Goal: Task Accomplishment & Management: Manage account settings

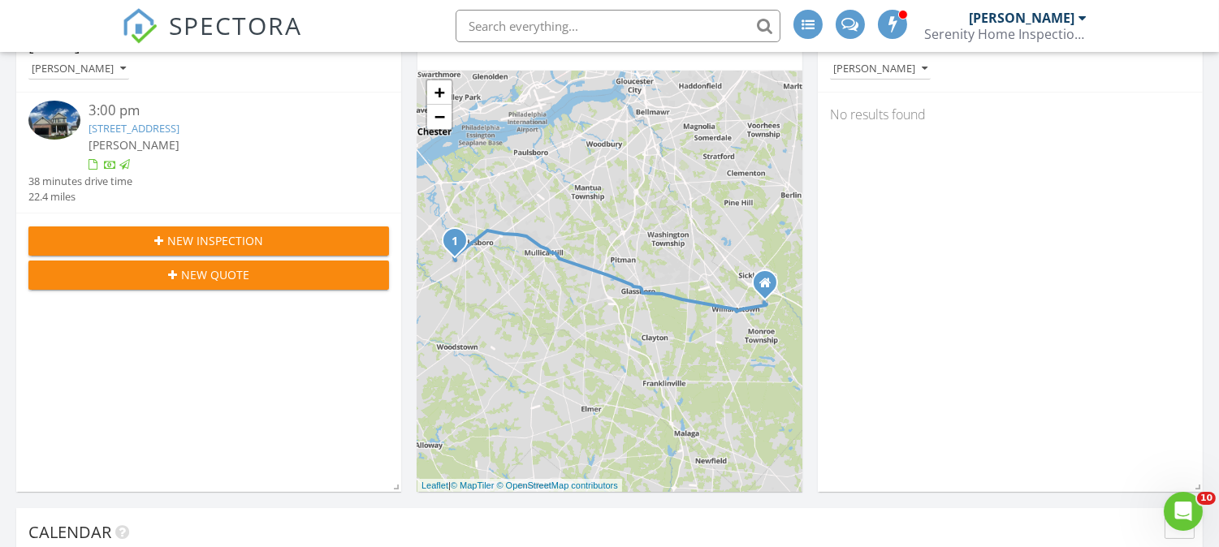
scroll to position [2968, 1247]
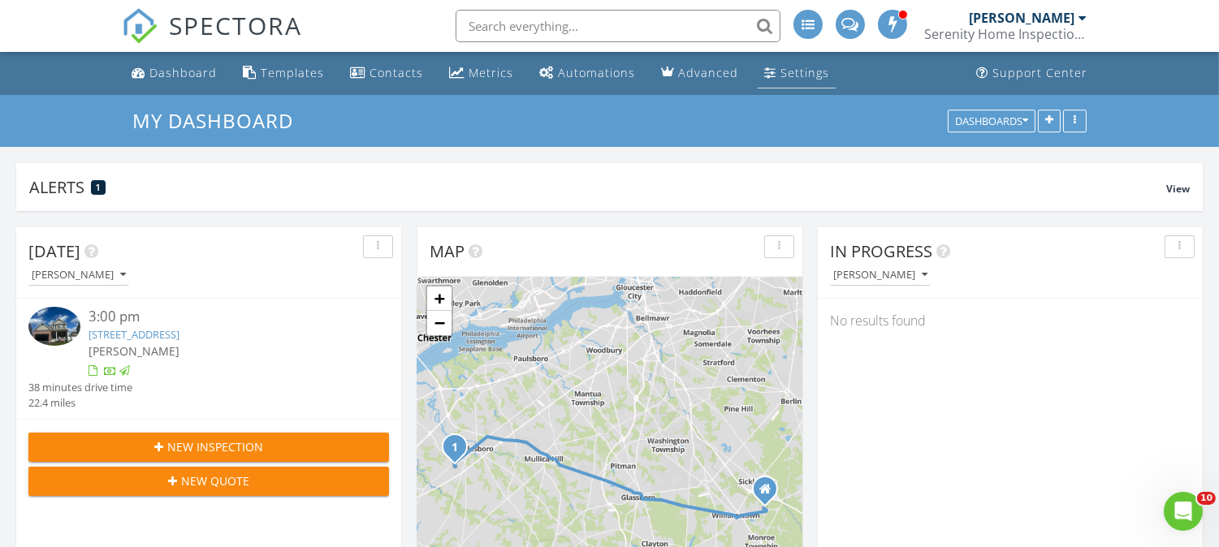
click at [789, 80] on div "Settings" at bounding box center [804, 72] width 49 height 15
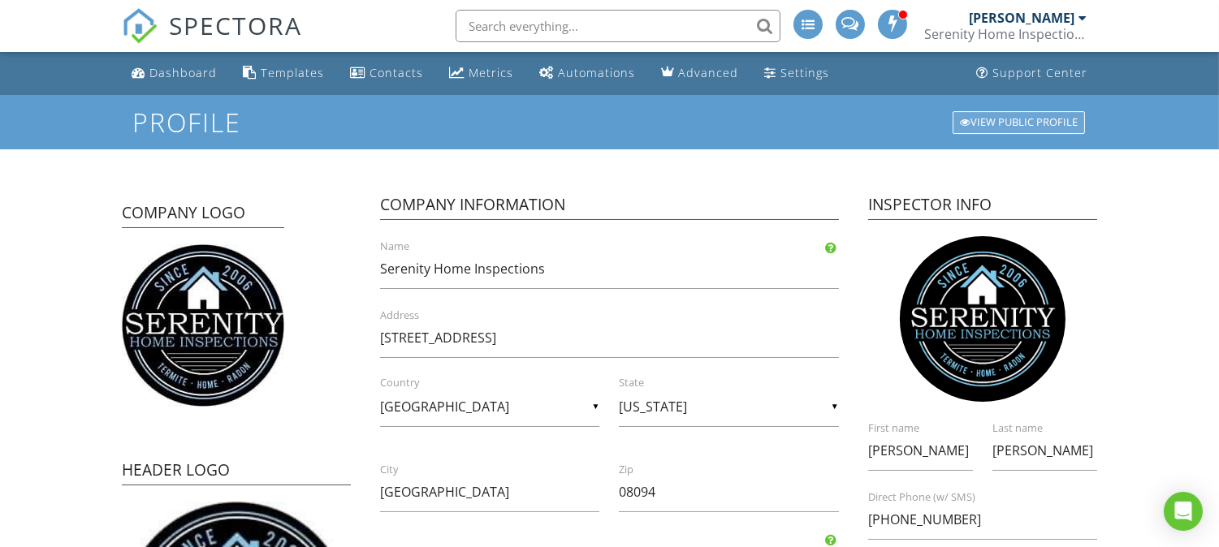
click at [964, 118] on div at bounding box center [965, 123] width 11 height 11
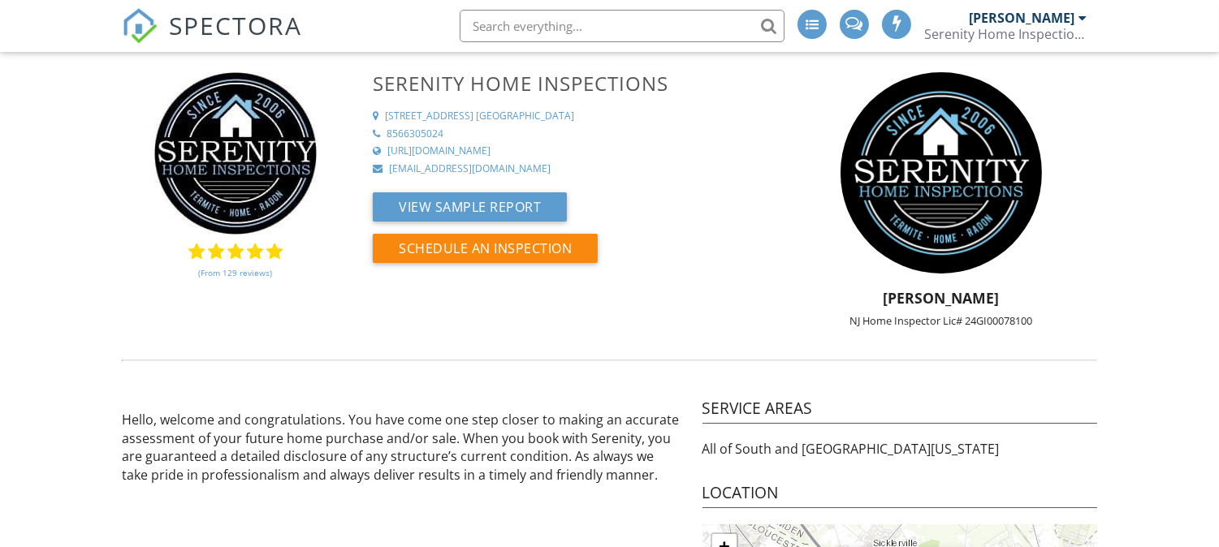
click at [1065, 21] on div "[PERSON_NAME]" at bounding box center [1022, 18] width 106 height 16
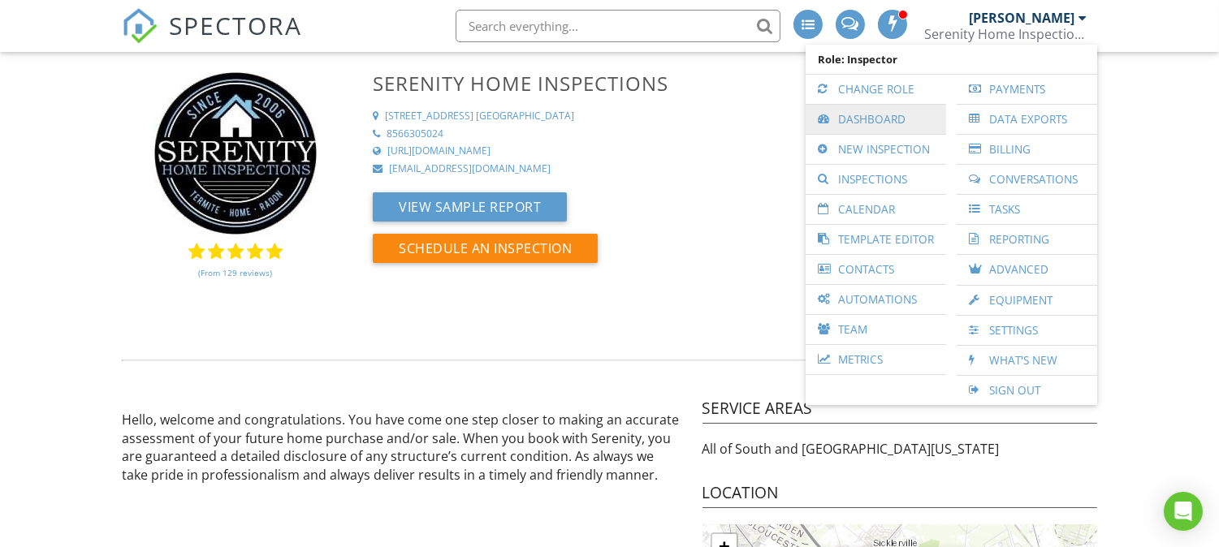
click at [897, 132] on link "Dashboard" at bounding box center [876, 119] width 124 height 29
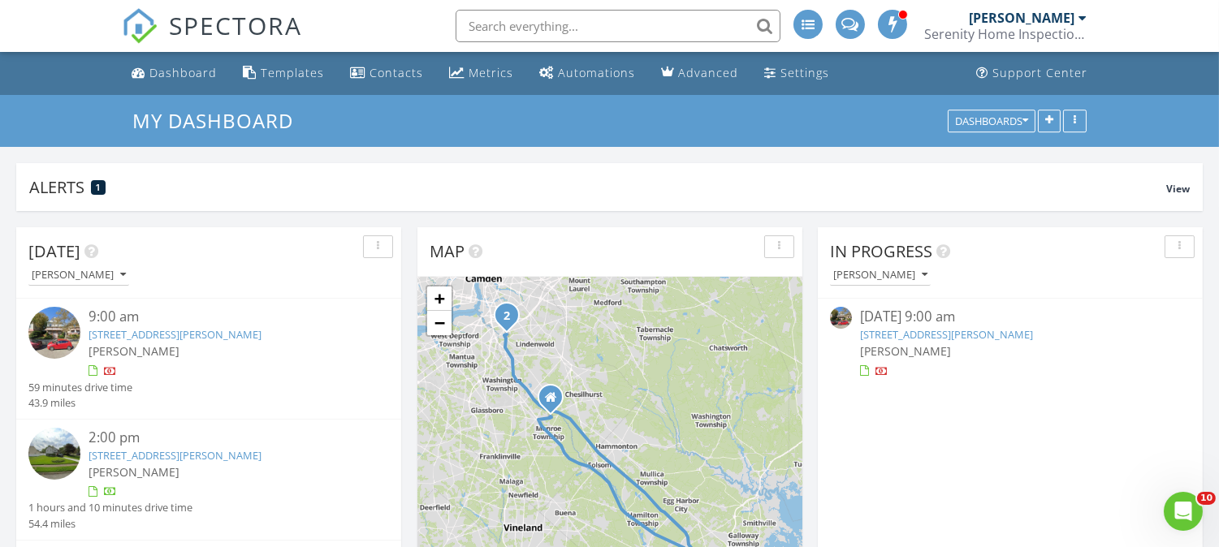
click at [210, 451] on link "[STREET_ADDRESS][PERSON_NAME]" at bounding box center [175, 455] width 173 height 15
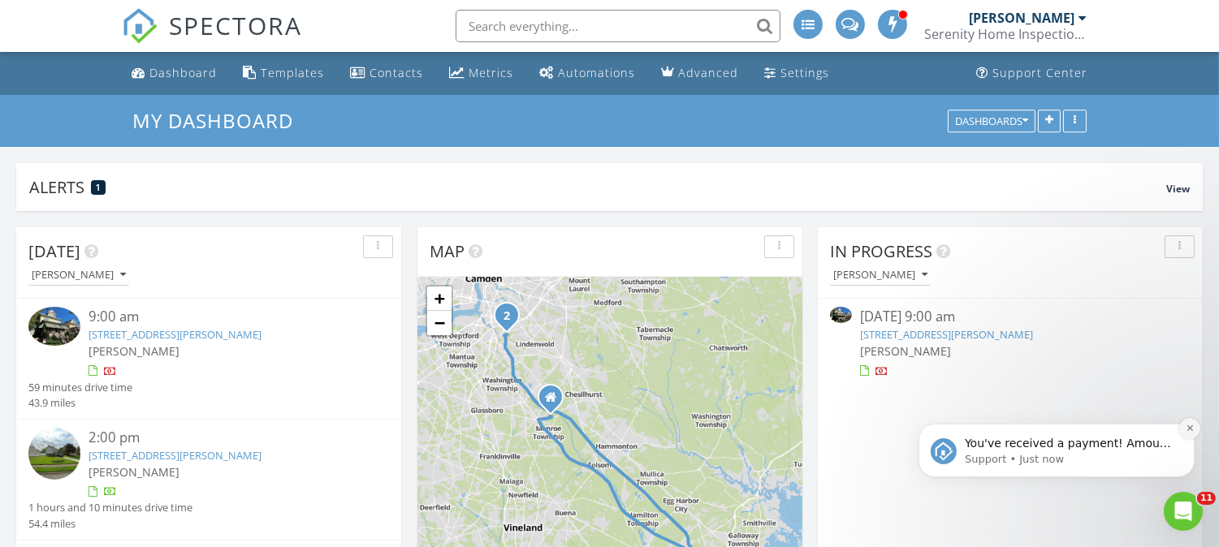
click at [1190, 424] on icon "Dismiss notification" at bounding box center [1189, 427] width 9 height 9
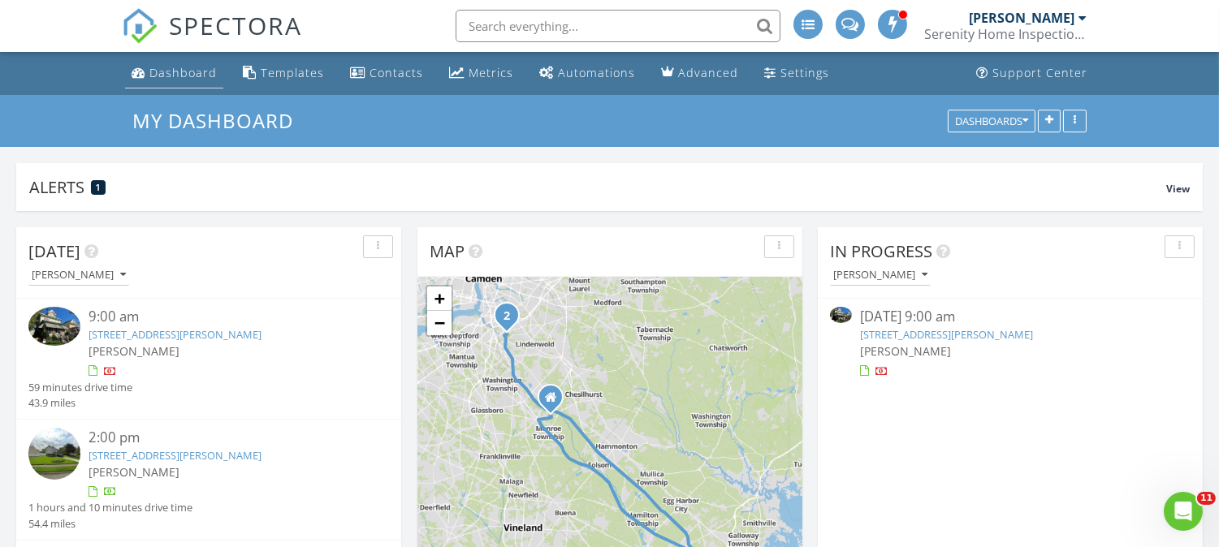
click at [177, 80] on div "Dashboard" at bounding box center [182, 72] width 67 height 15
click at [966, 331] on link "[STREET_ADDRESS][PERSON_NAME]" at bounding box center [946, 334] width 173 height 15
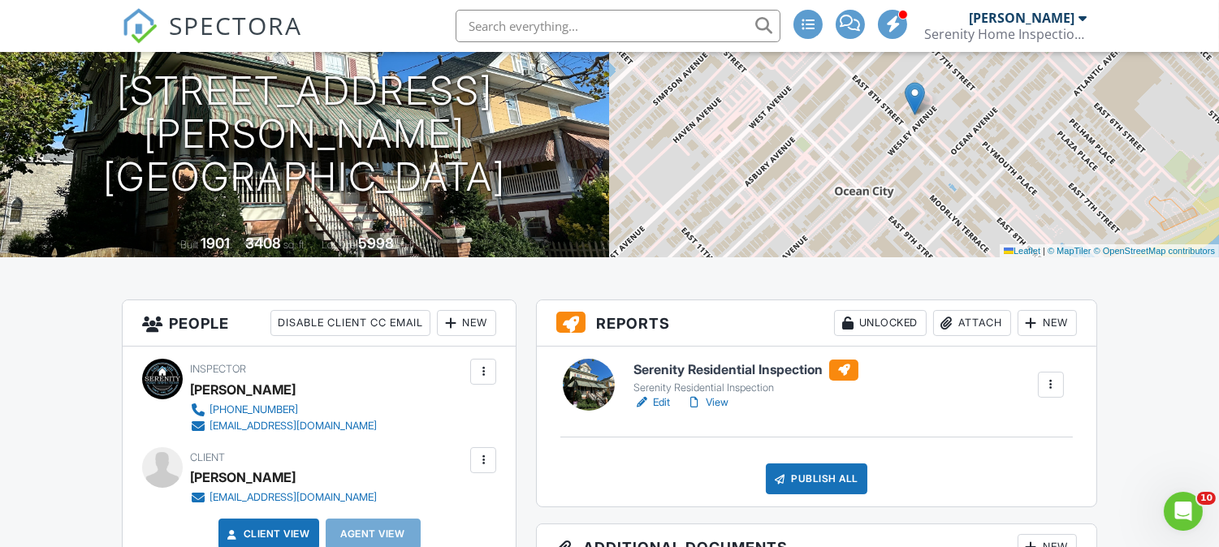
scroll to position [210, 0]
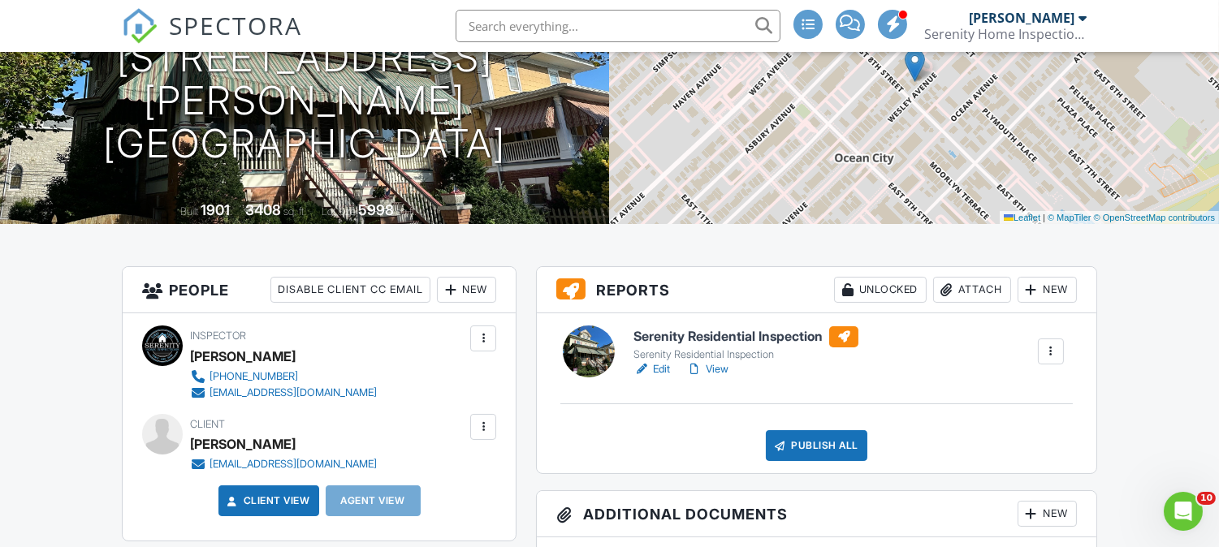
click at [655, 361] on link "Edit" at bounding box center [651, 369] width 37 height 16
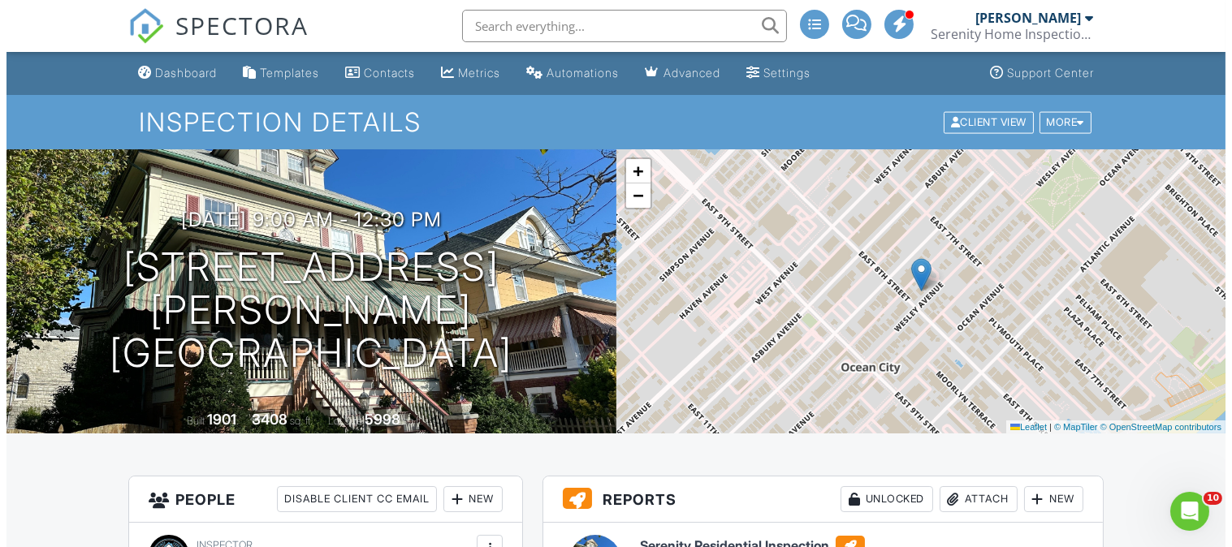
scroll to position [210, 0]
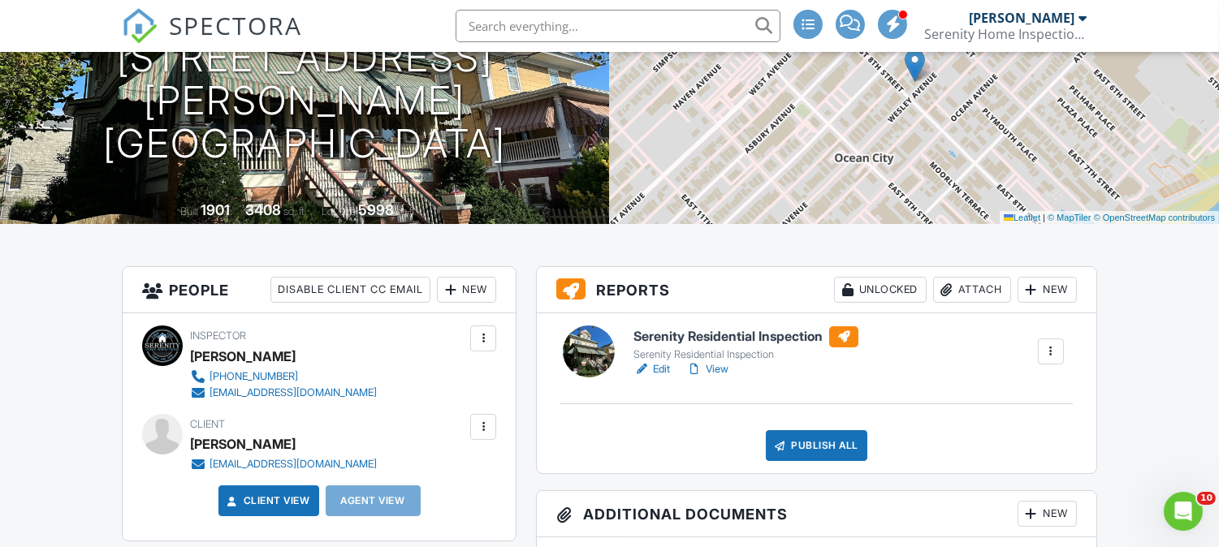
click at [975, 286] on div "Attach" at bounding box center [972, 290] width 78 height 26
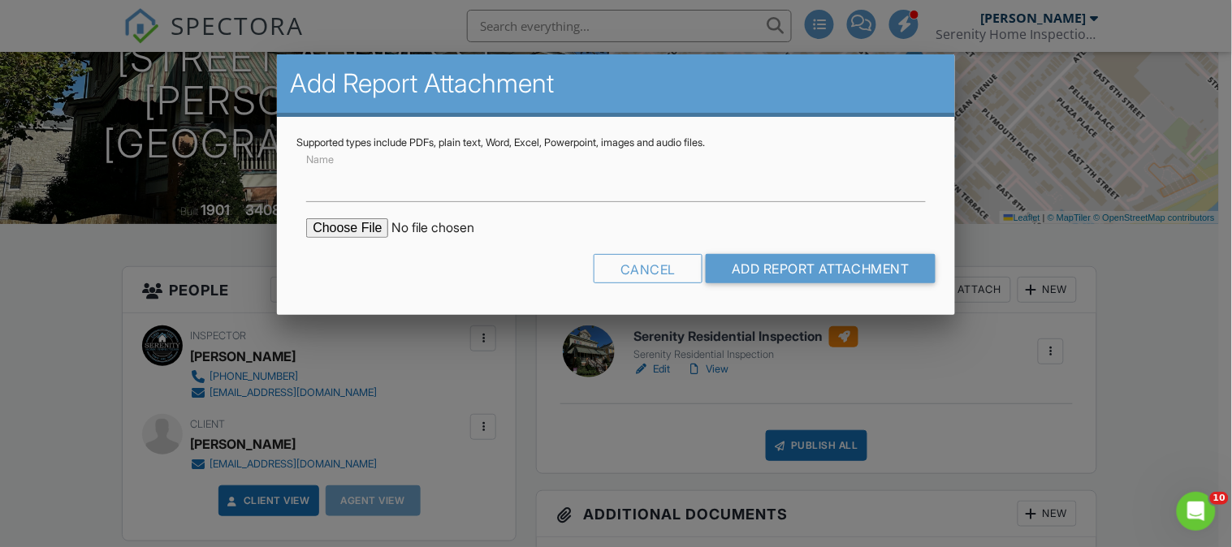
click at [376, 230] on input "file" at bounding box center [444, 227] width 276 height 19
type input "C:\fakepath\732 Wesley Ave Termite Cert.pdf"
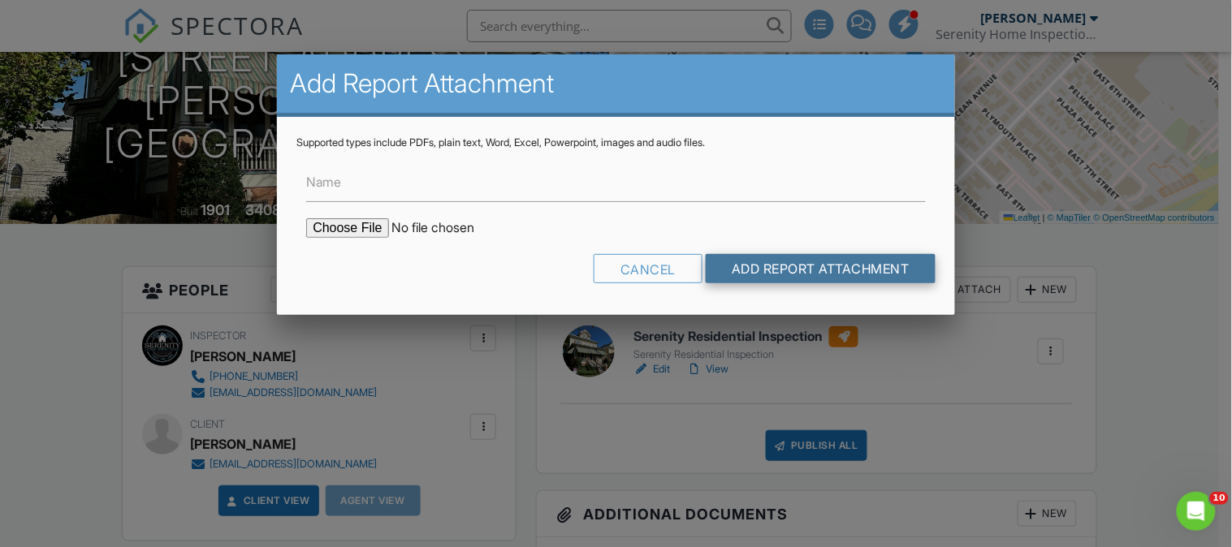
click at [744, 257] on input "Add Report Attachment" at bounding box center [821, 268] width 230 height 29
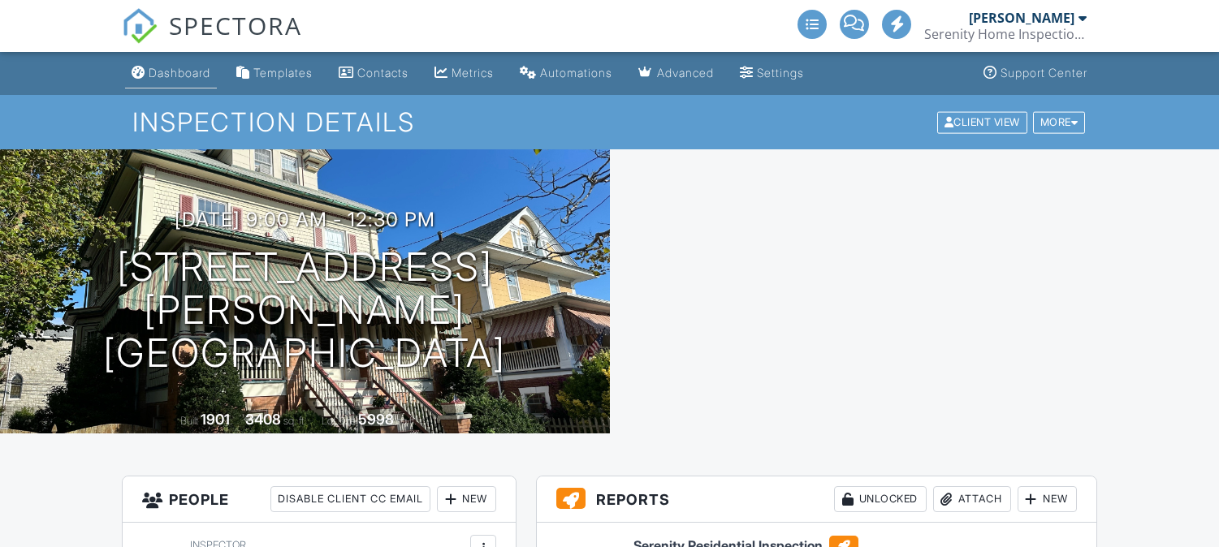
click at [179, 73] on div "Dashboard" at bounding box center [180, 73] width 62 height 14
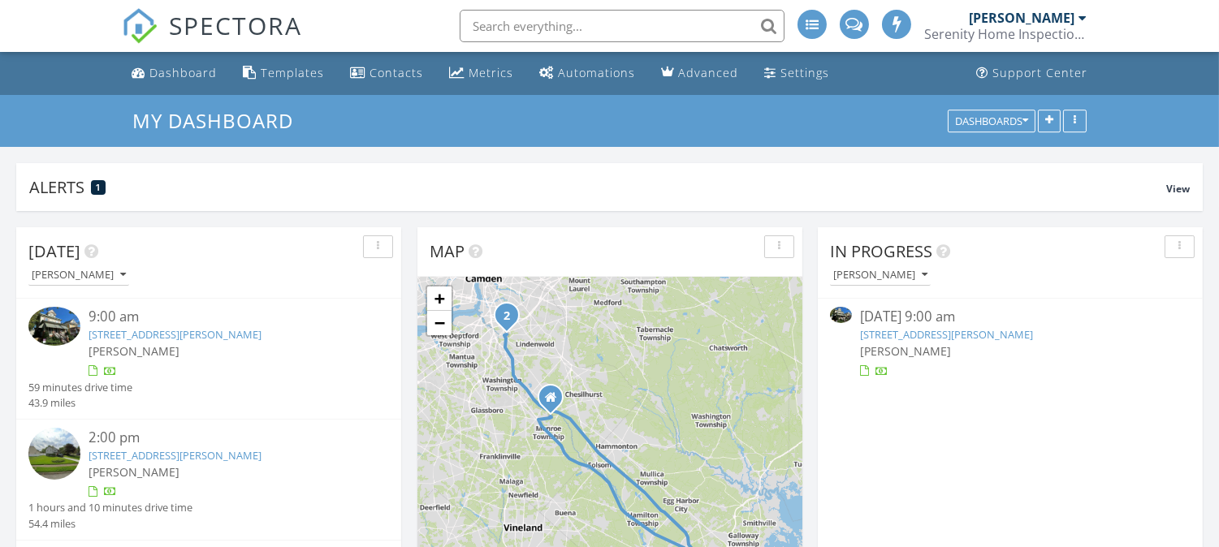
scroll to position [9, 8]
click at [253, 456] on link "1008 San Jose Dr , Gloucester Township, NJ 08029" at bounding box center [175, 455] width 173 height 15
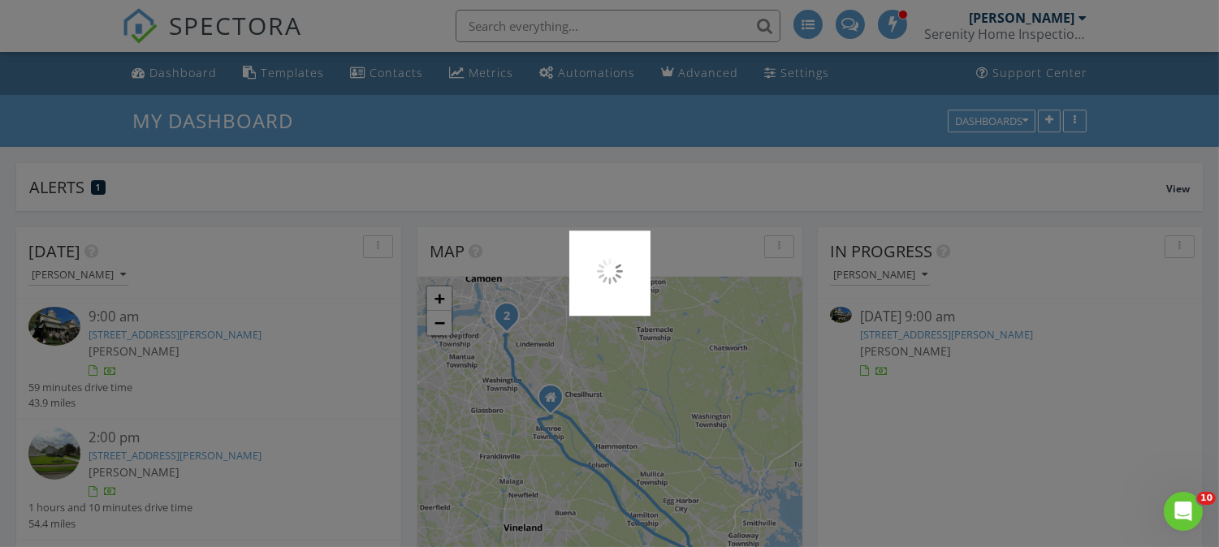
scroll to position [0, 0]
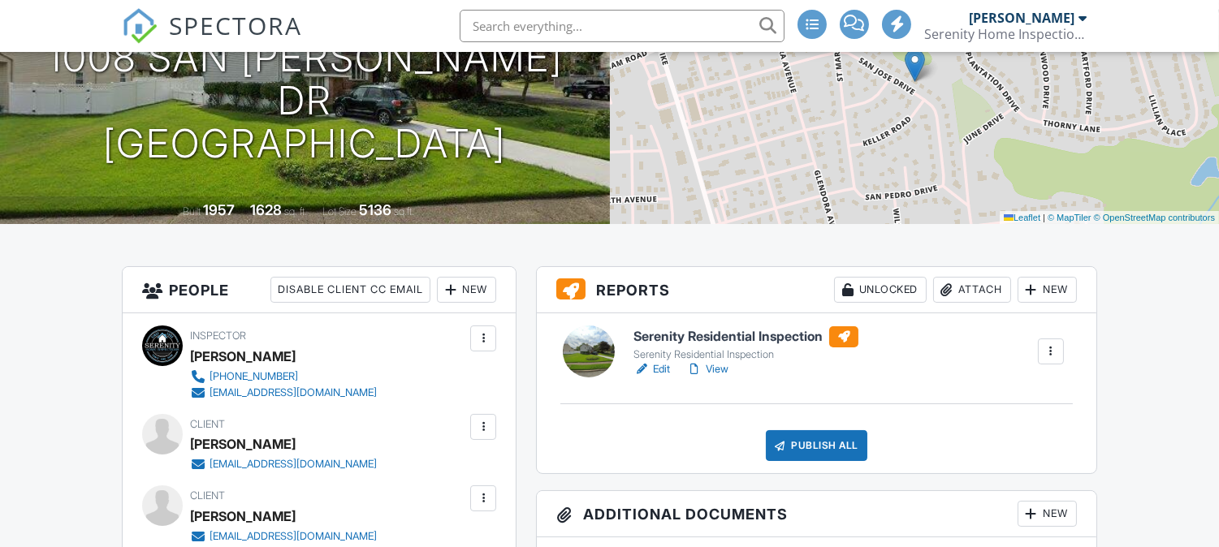
click at [660, 367] on link "Edit" at bounding box center [651, 369] width 37 height 16
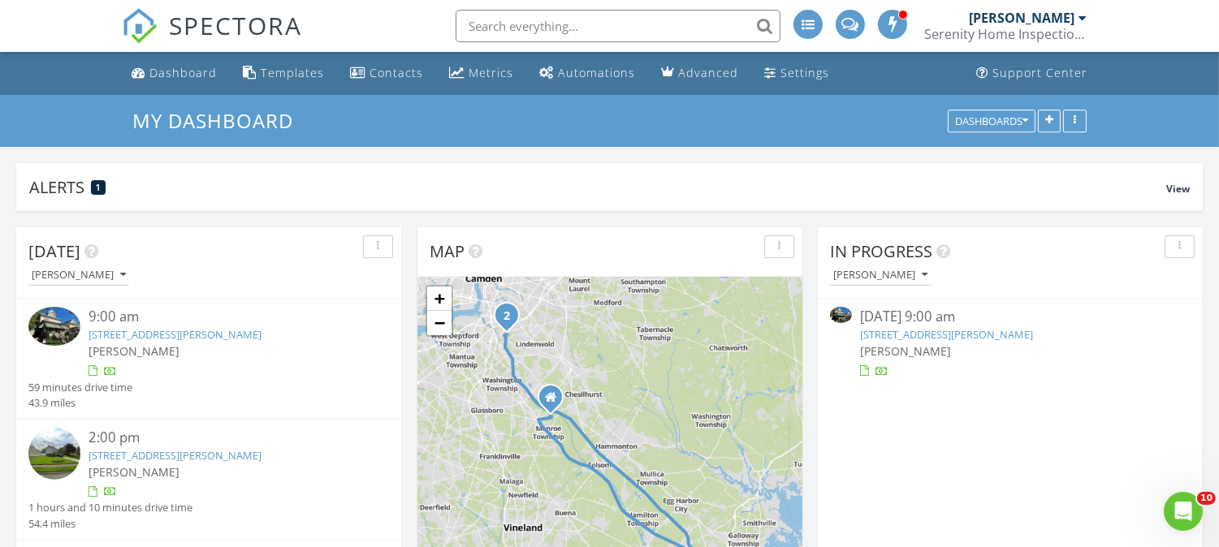
click at [987, 334] on link "[STREET_ADDRESS][PERSON_NAME]" at bounding box center [946, 334] width 173 height 15
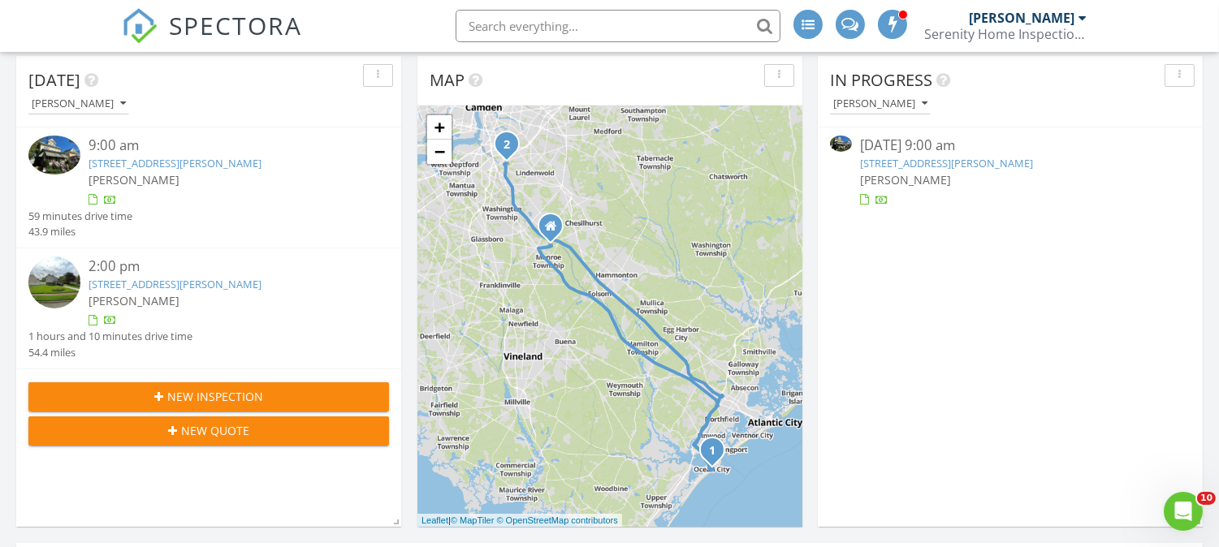
scroll to position [210, 0]
